Goal: Find specific page/section: Find specific page/section

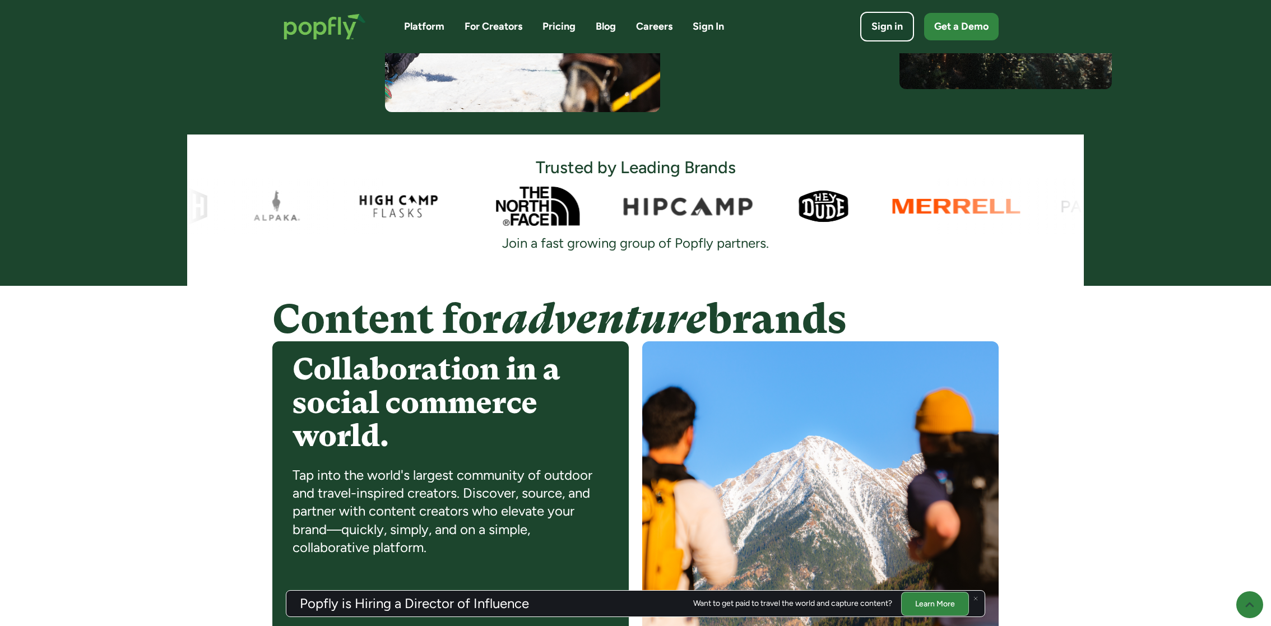
scroll to position [577, 0]
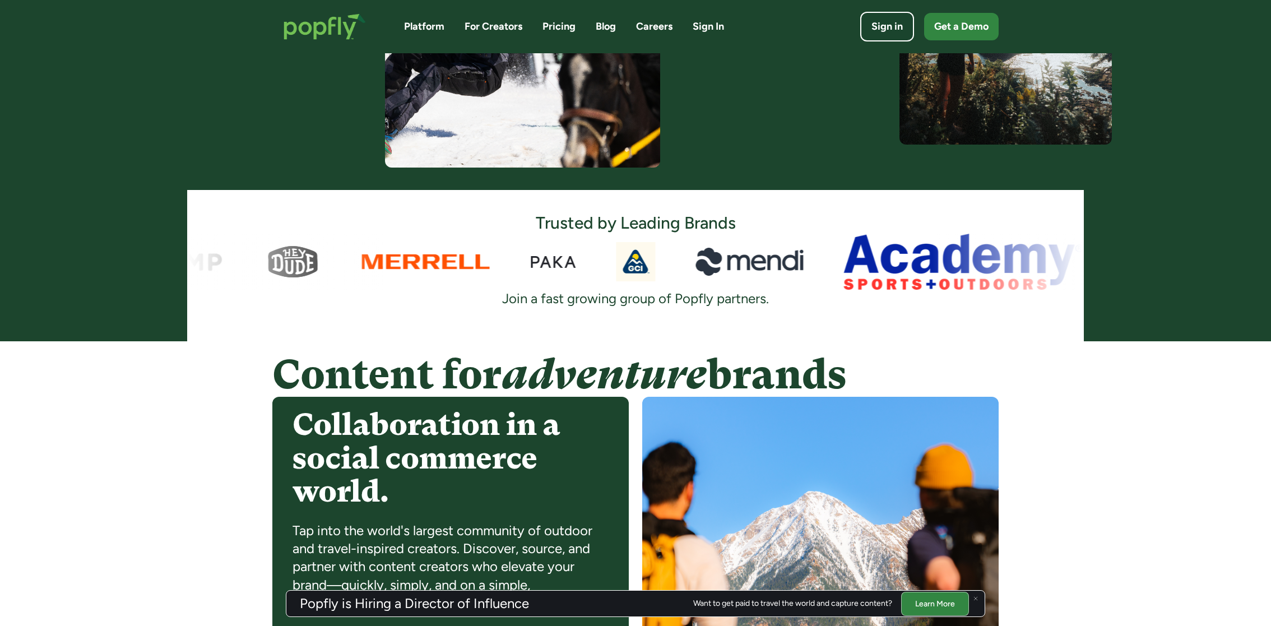
click at [739, 262] on div at bounding box center [635, 262] width 897 height 56
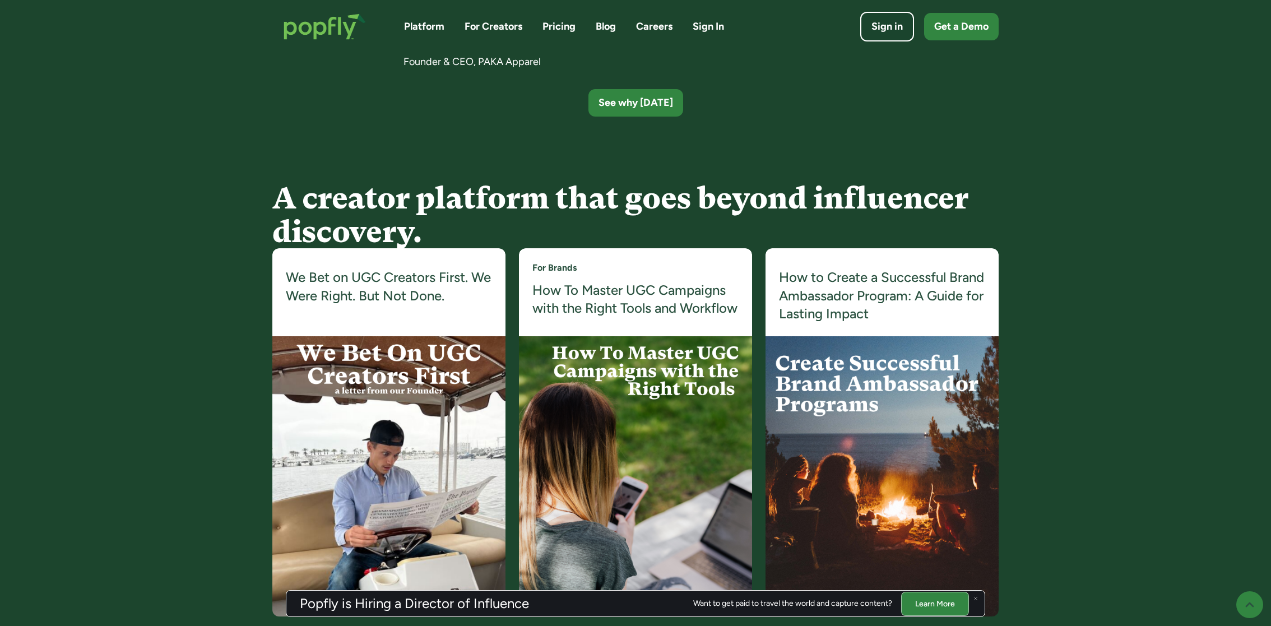
scroll to position [2416, 0]
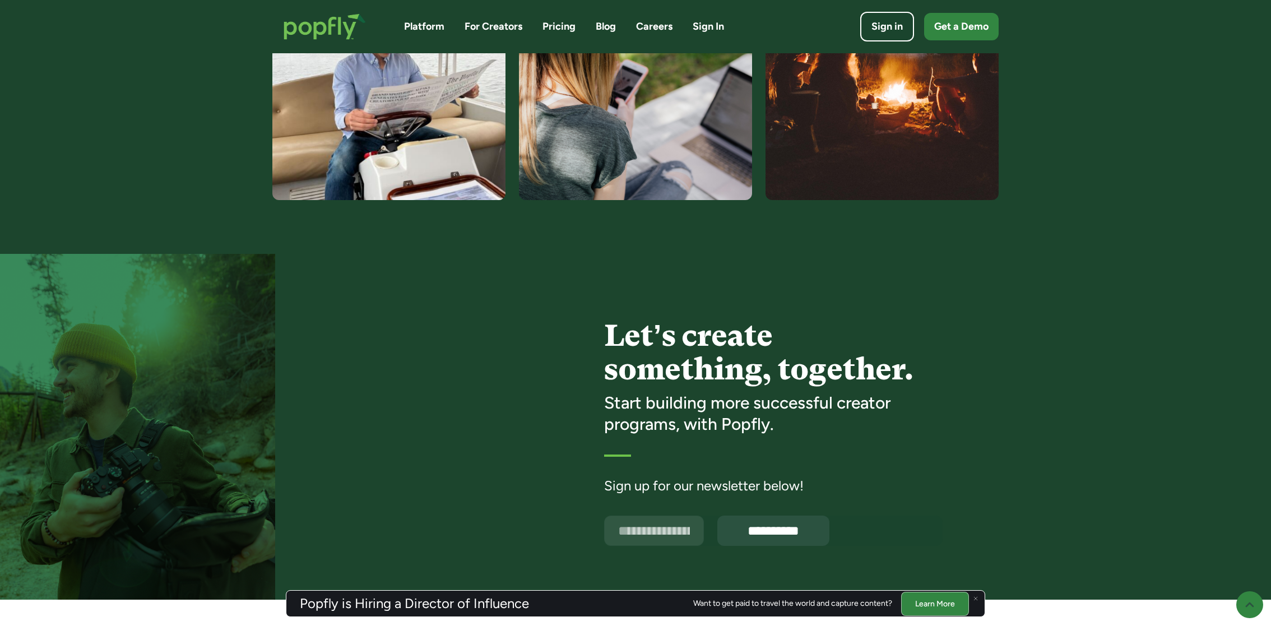
click at [498, 25] on link "For Creators" at bounding box center [494, 27] width 58 height 14
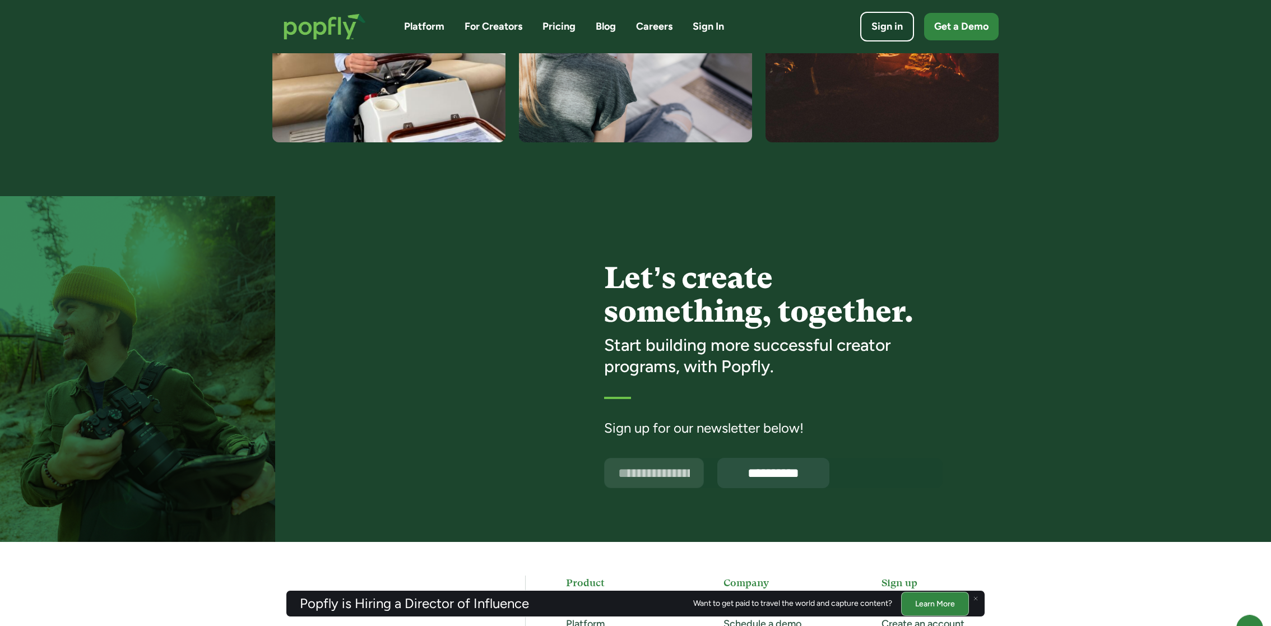
scroll to position [2013, 0]
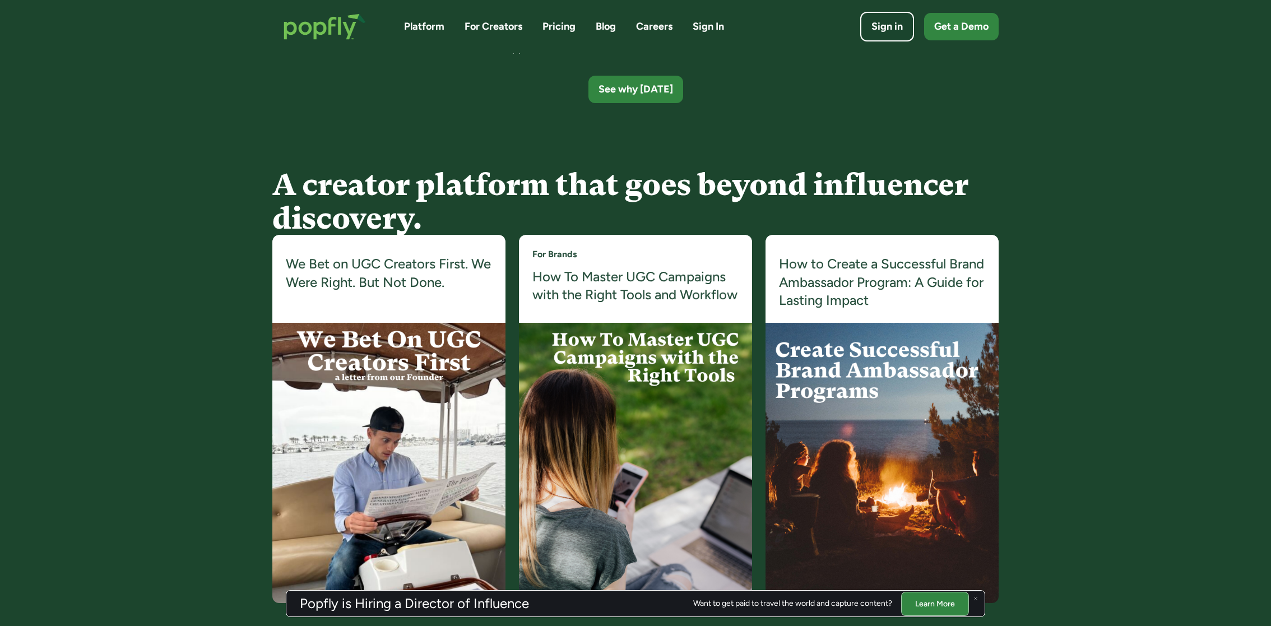
click at [473, 21] on link "For Creators" at bounding box center [494, 27] width 58 height 14
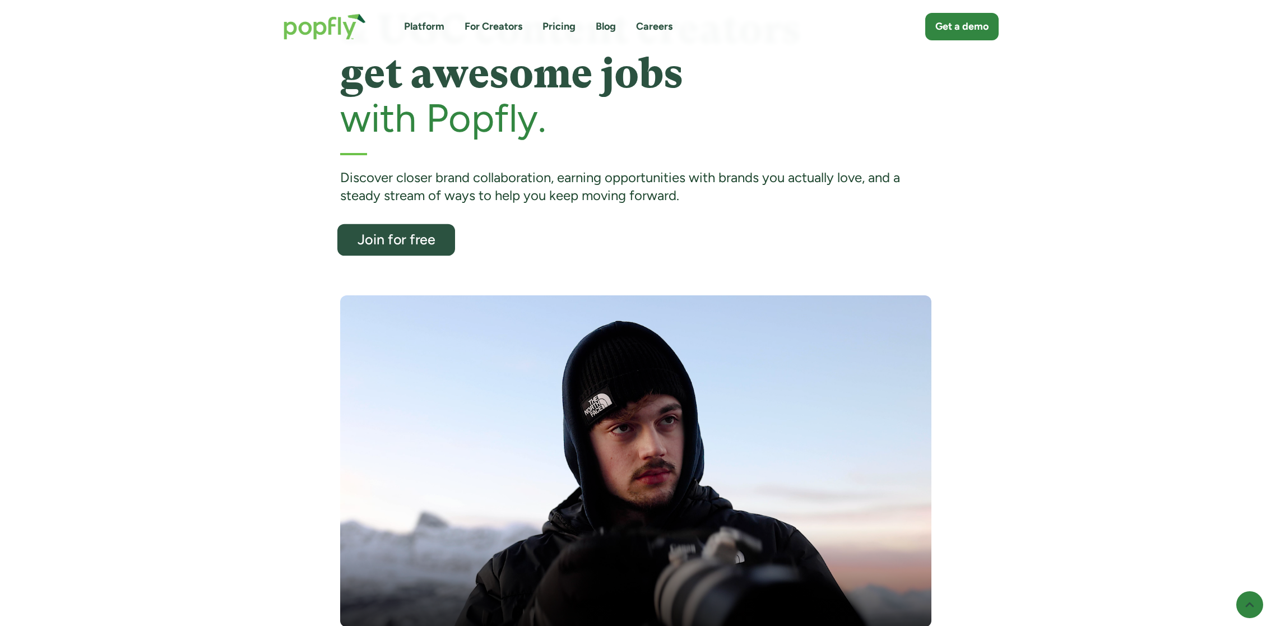
scroll to position [92, 0]
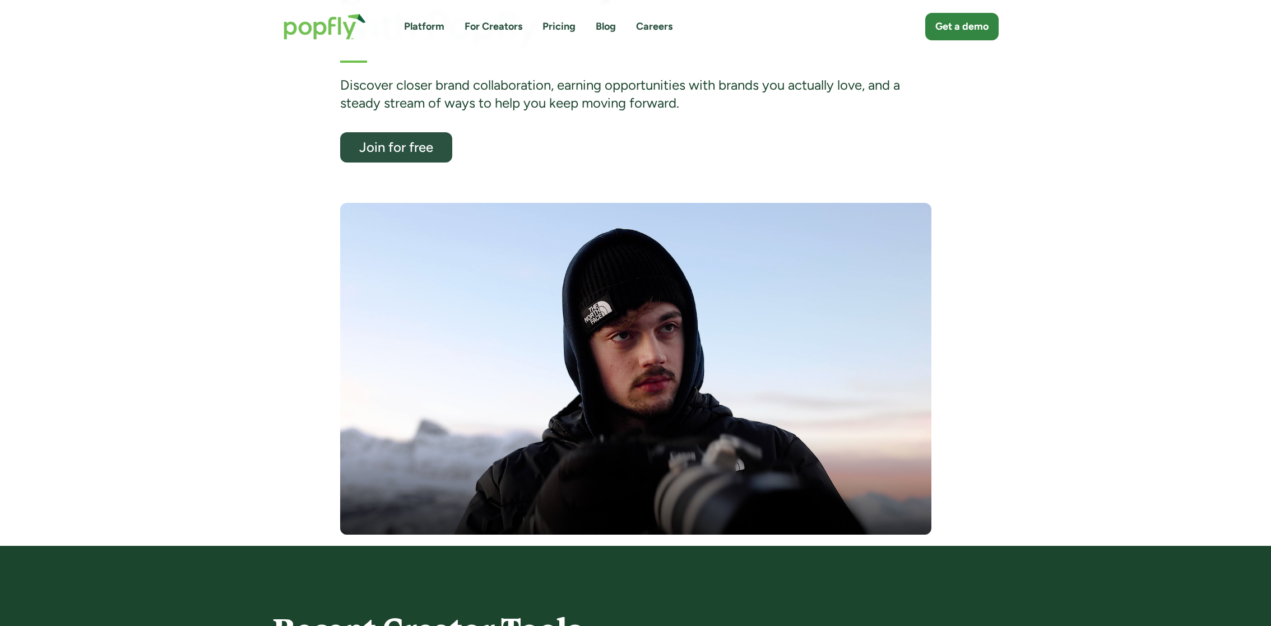
scroll to position [87, 0]
